Goal: Check status: Check status

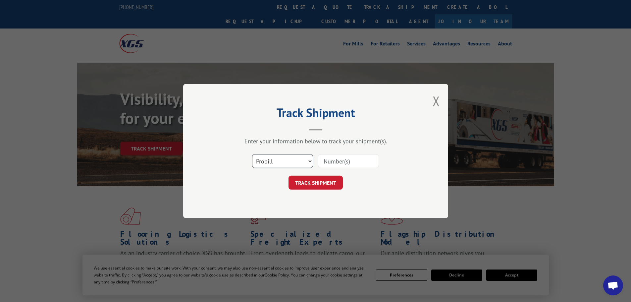
click at [286, 164] on select "Select category... Probill BOL PO" at bounding box center [282, 161] width 61 height 14
select select "bol"
click at [252, 154] on select "Select category... Probill BOL PO" at bounding box center [282, 161] width 61 height 14
click at [362, 153] on div "Select category... Probill BOL PO" at bounding box center [315, 161] width 199 height 22
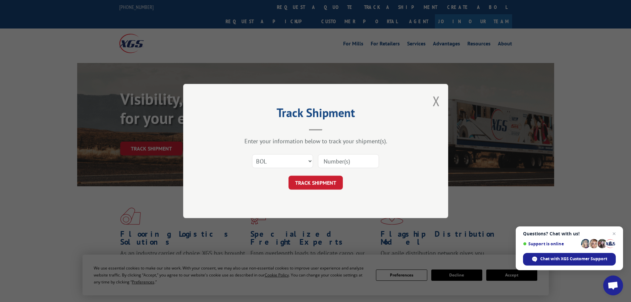
click at [338, 163] on input at bounding box center [348, 161] width 61 height 14
paste input "7058076"
type input "7058076"
click at [319, 187] on button "TRACK SHIPMENT" at bounding box center [316, 183] width 54 height 14
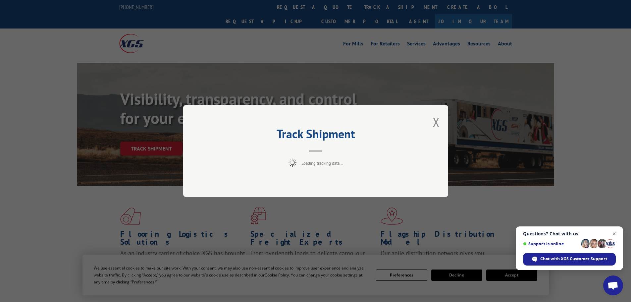
click at [616, 234] on span "Close chat" at bounding box center [614, 234] width 8 height 8
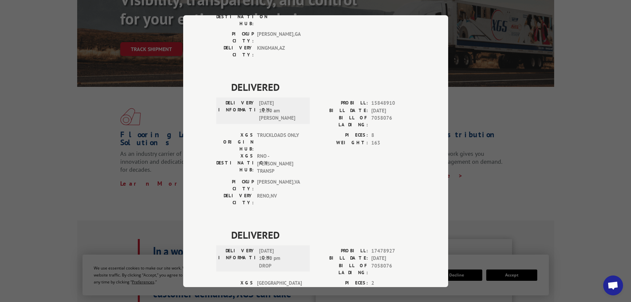
scroll to position [136, 0]
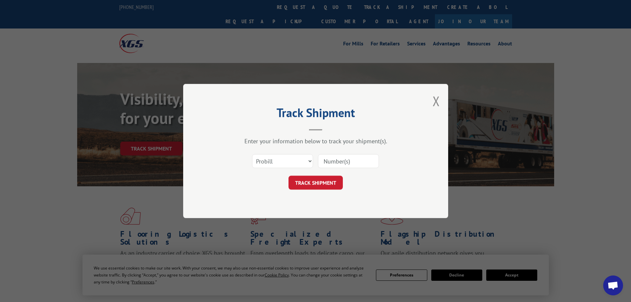
click at [325, 160] on input at bounding box center [348, 161] width 61 height 14
paste input "2872814"
type input "2872814"
click at [315, 180] on button "TRACK SHIPMENT" at bounding box center [316, 183] width 54 height 14
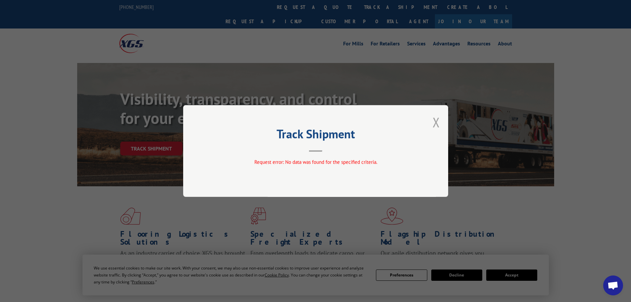
drag, startPoint x: 439, startPoint y: 124, endPoint x: 356, endPoint y: 70, distance: 99.6
click at [438, 124] on button "Close modal" at bounding box center [436, 122] width 7 height 18
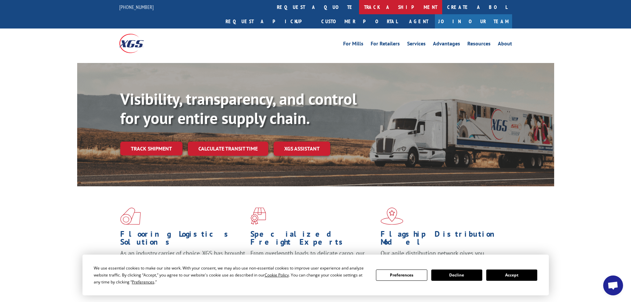
click at [359, 9] on link "track a shipment" at bounding box center [400, 7] width 83 height 14
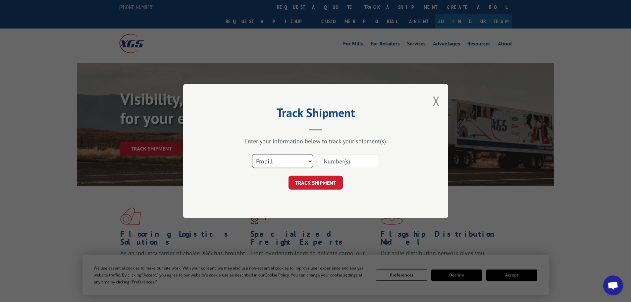
click at [271, 157] on select "Select category... Probill BOL PO" at bounding box center [282, 161] width 61 height 14
select select "po"
click at [252, 154] on select "Select category... Probill BOL PO" at bounding box center [282, 161] width 61 height 14
click at [329, 167] on input at bounding box center [348, 161] width 61 height 14
paste input "05519642"
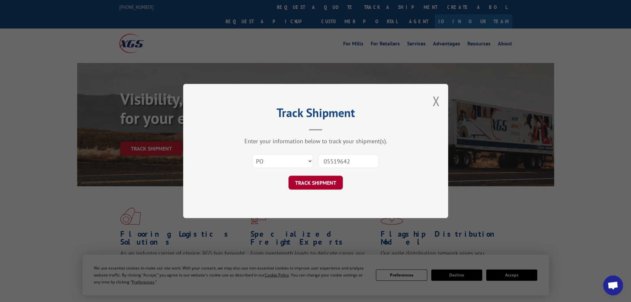
type input "05519642"
click at [327, 181] on button "TRACK SHIPMENT" at bounding box center [316, 183] width 54 height 14
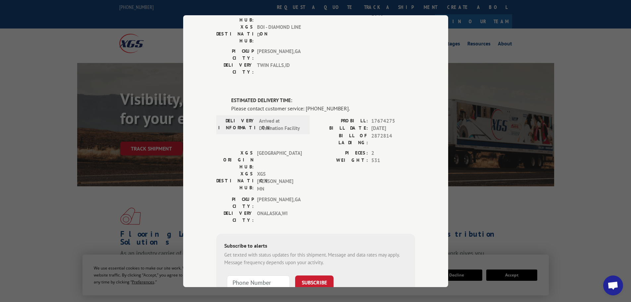
scroll to position [121, 0]
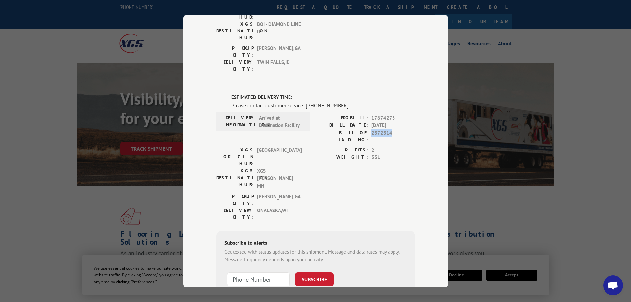
drag, startPoint x: 390, startPoint y: 93, endPoint x: 370, endPoint y: 94, distance: 20.3
click at [371, 129] on span "2872814" at bounding box center [393, 136] width 44 height 14
copy span "2872814"
